Goal: Navigation & Orientation: Find specific page/section

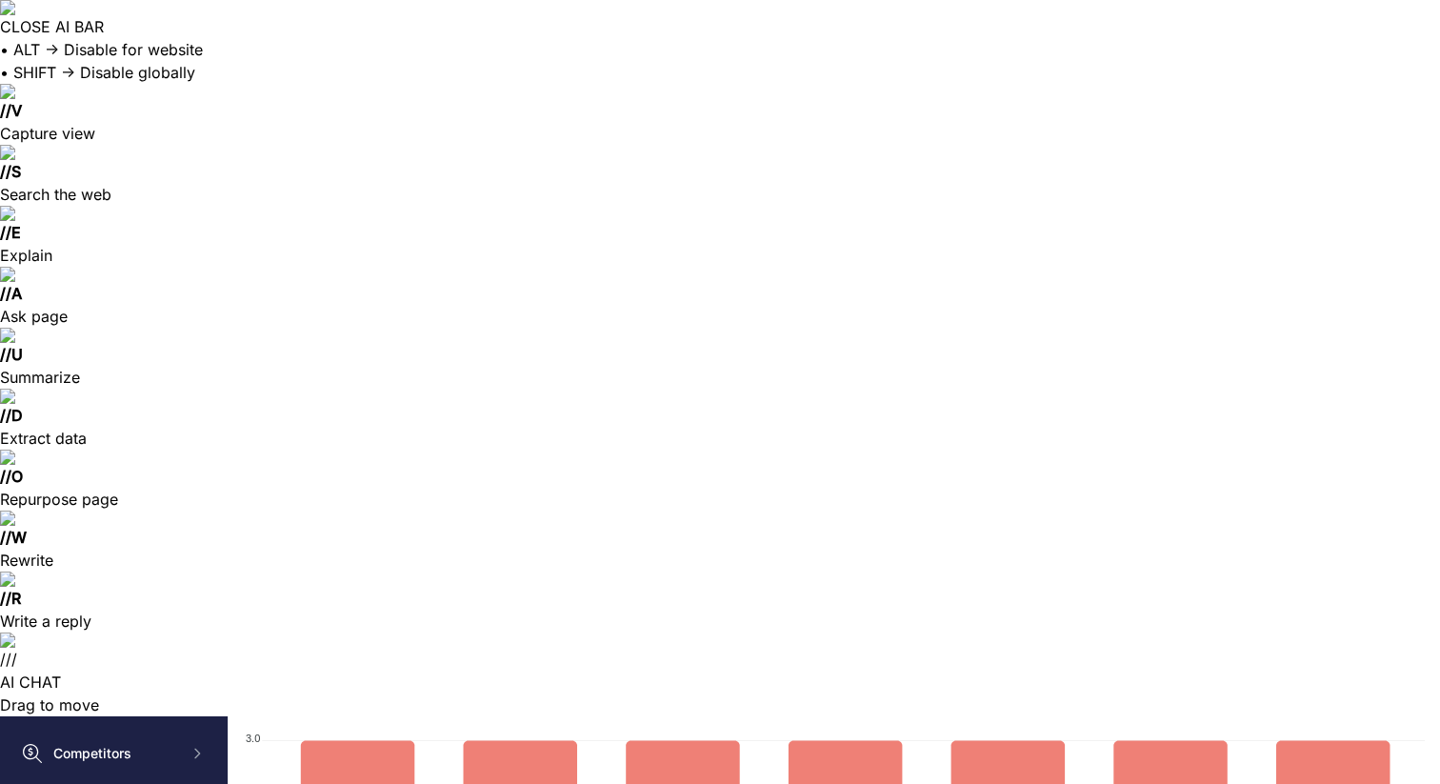
scroll to position [87, 0]
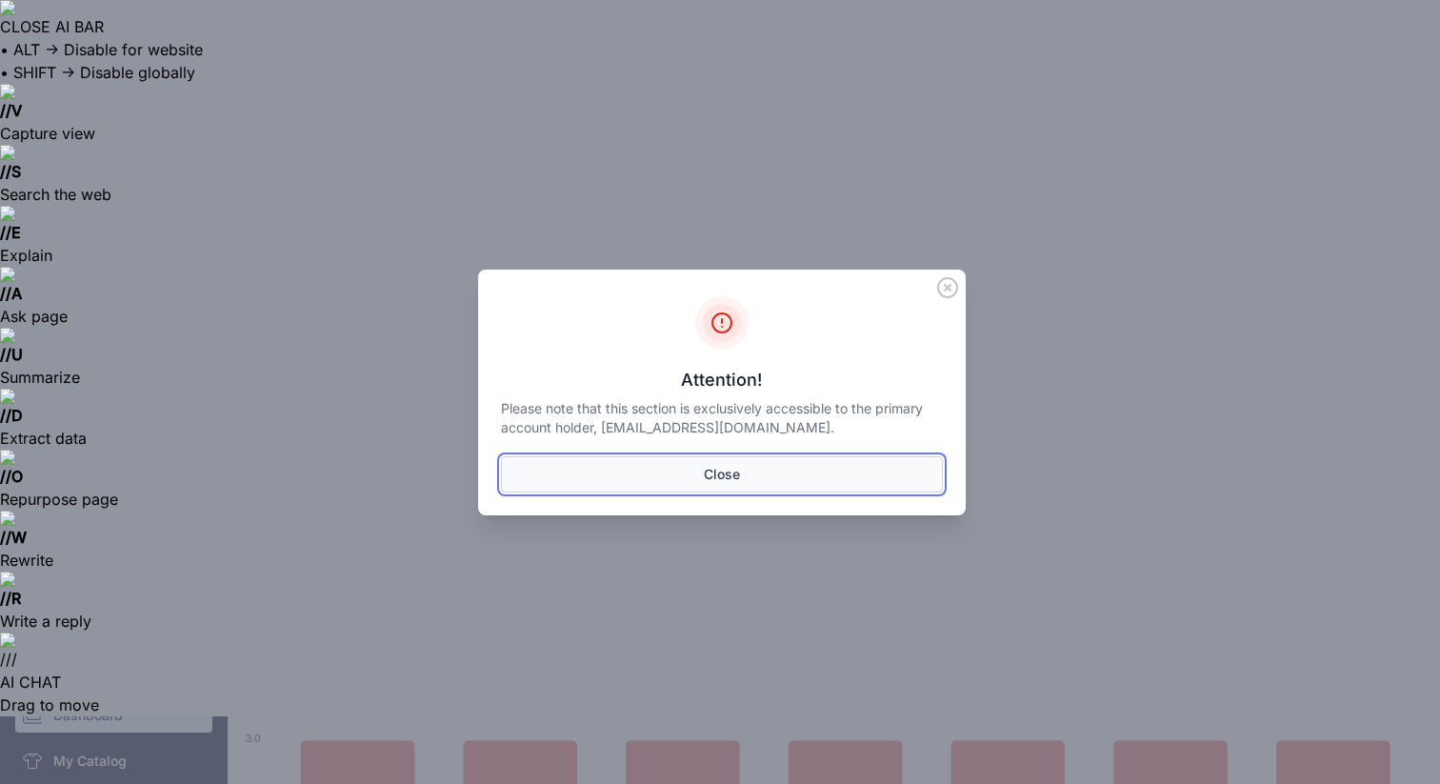
click at [570, 479] on button "Close" at bounding box center [722, 474] width 442 height 36
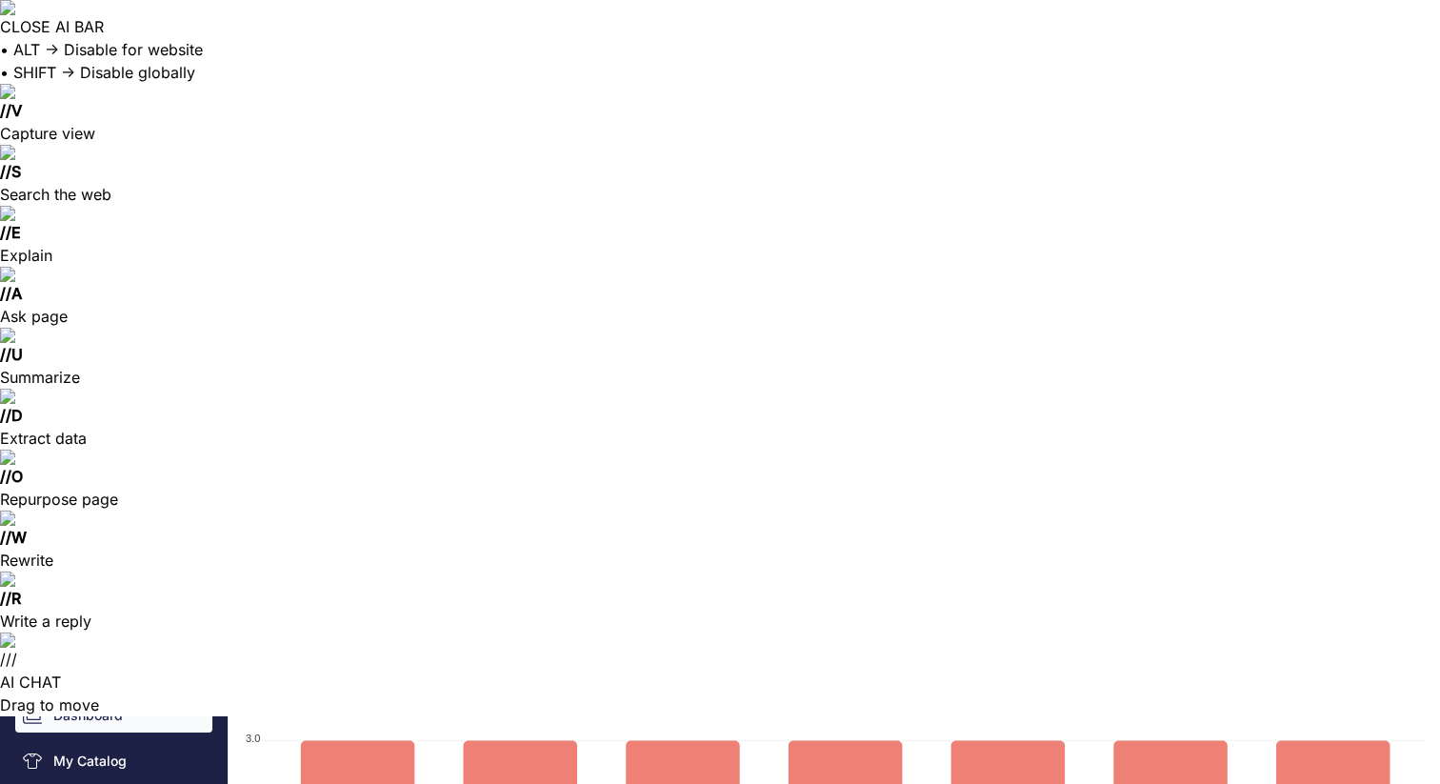
scroll to position [0, 0]
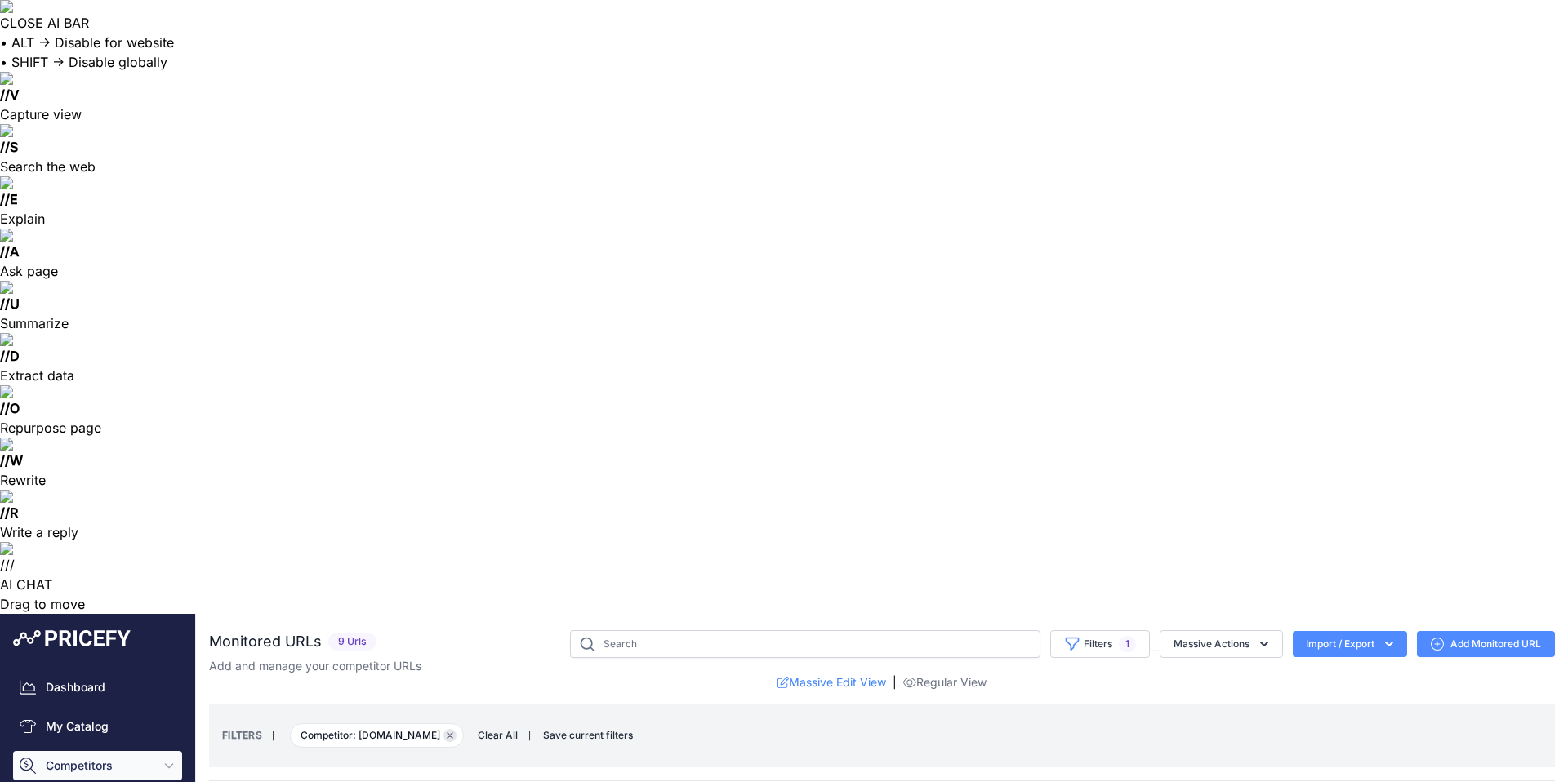
click at [447, 671] on icon "button" at bounding box center [450, 736] width 7 height 7
click at [51, 671] on link "Dashboard" at bounding box center [97, 688] width 169 height 29
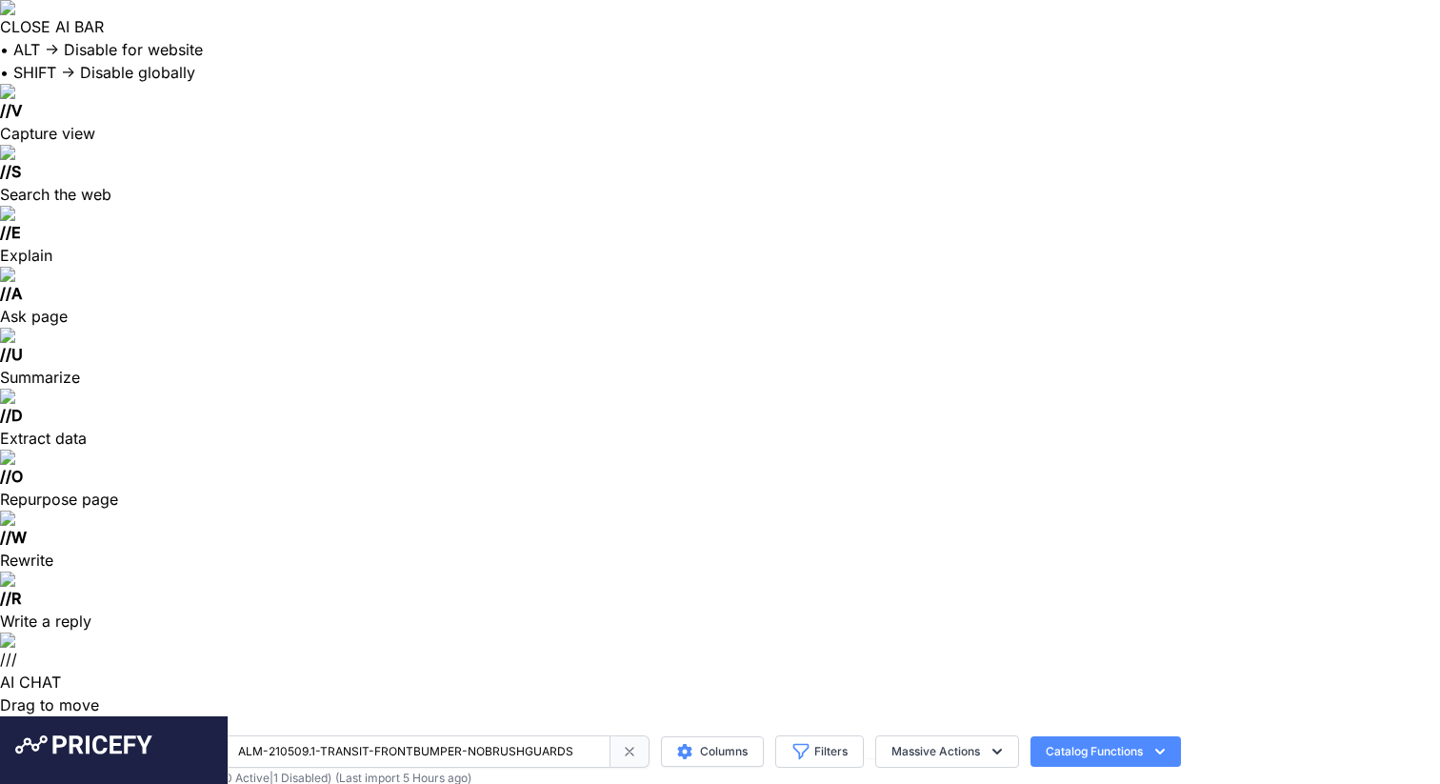
scroll to position [0, 315]
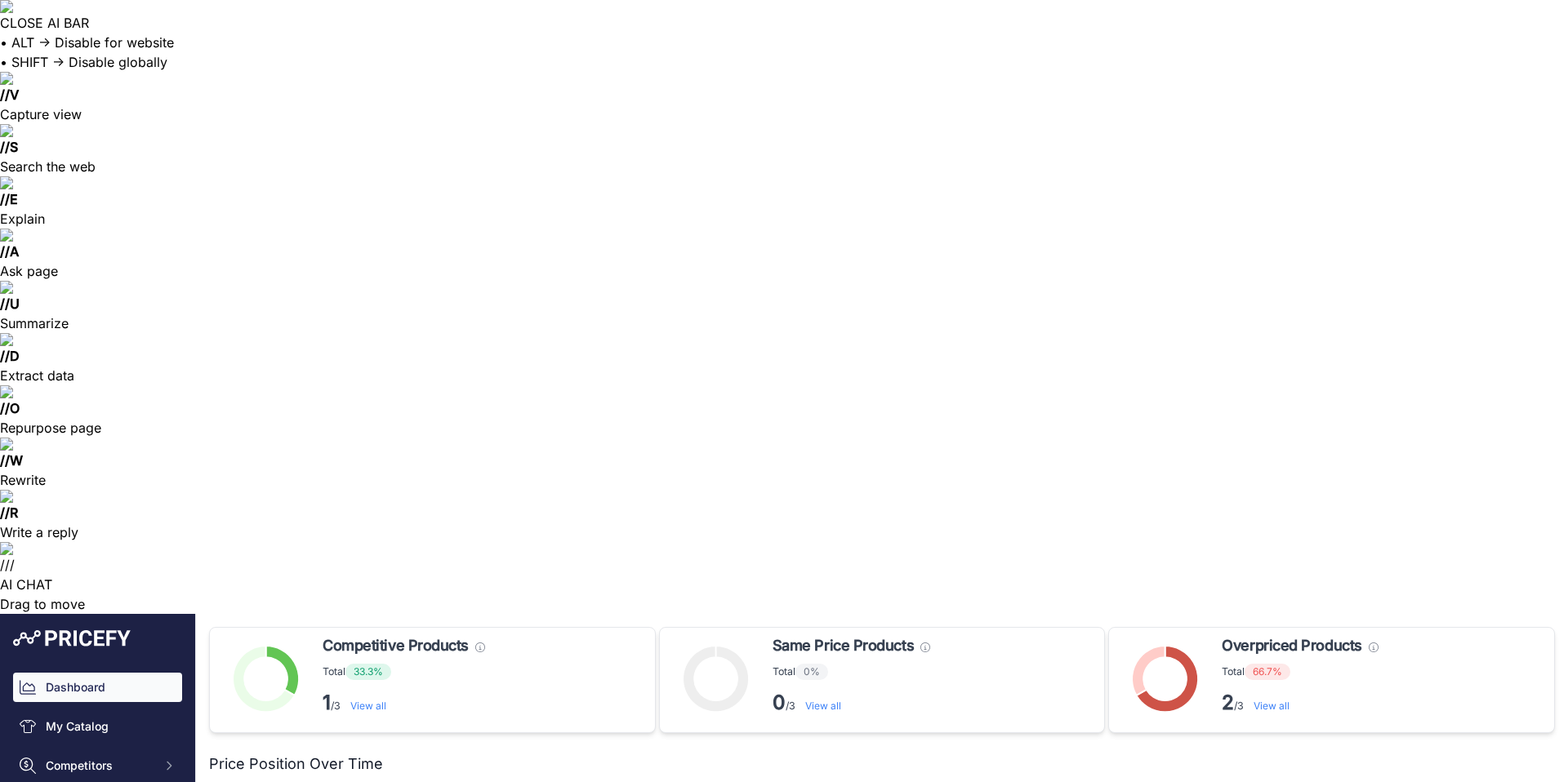
click at [1282, 700] on link "View all" at bounding box center [1272, 706] width 36 height 12
